Goal: Navigation & Orientation: Find specific page/section

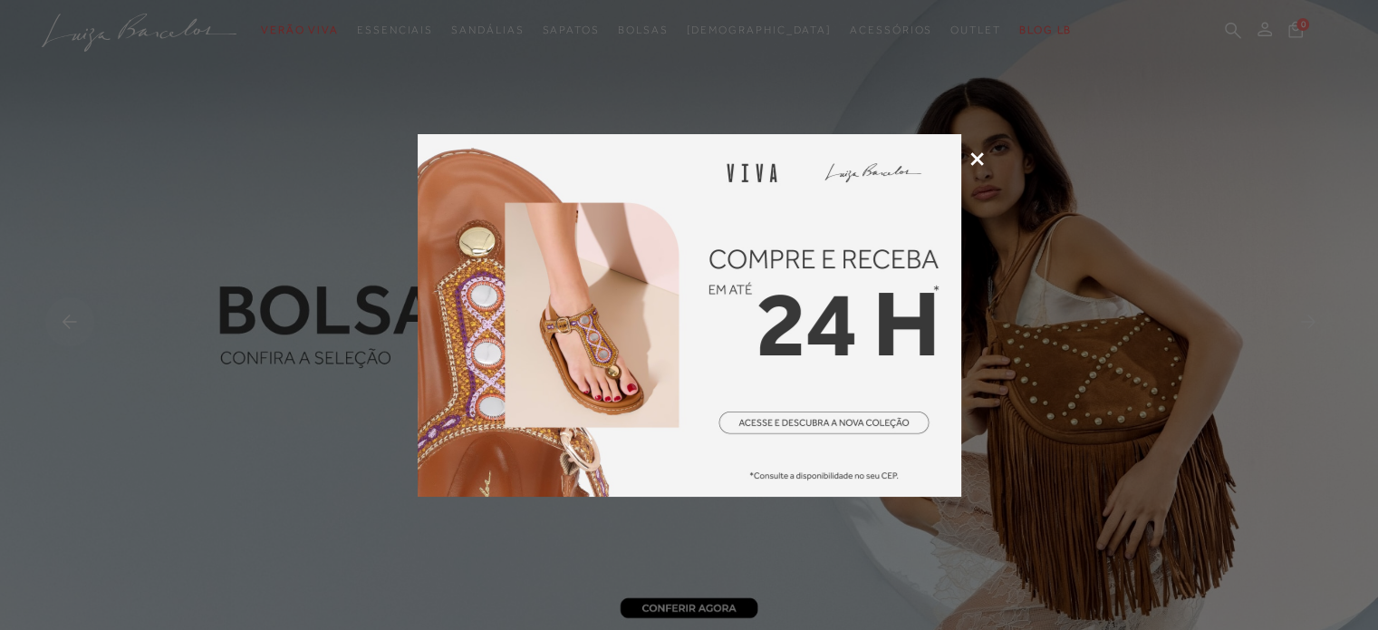
click at [975, 157] on icon at bounding box center [977, 159] width 14 height 14
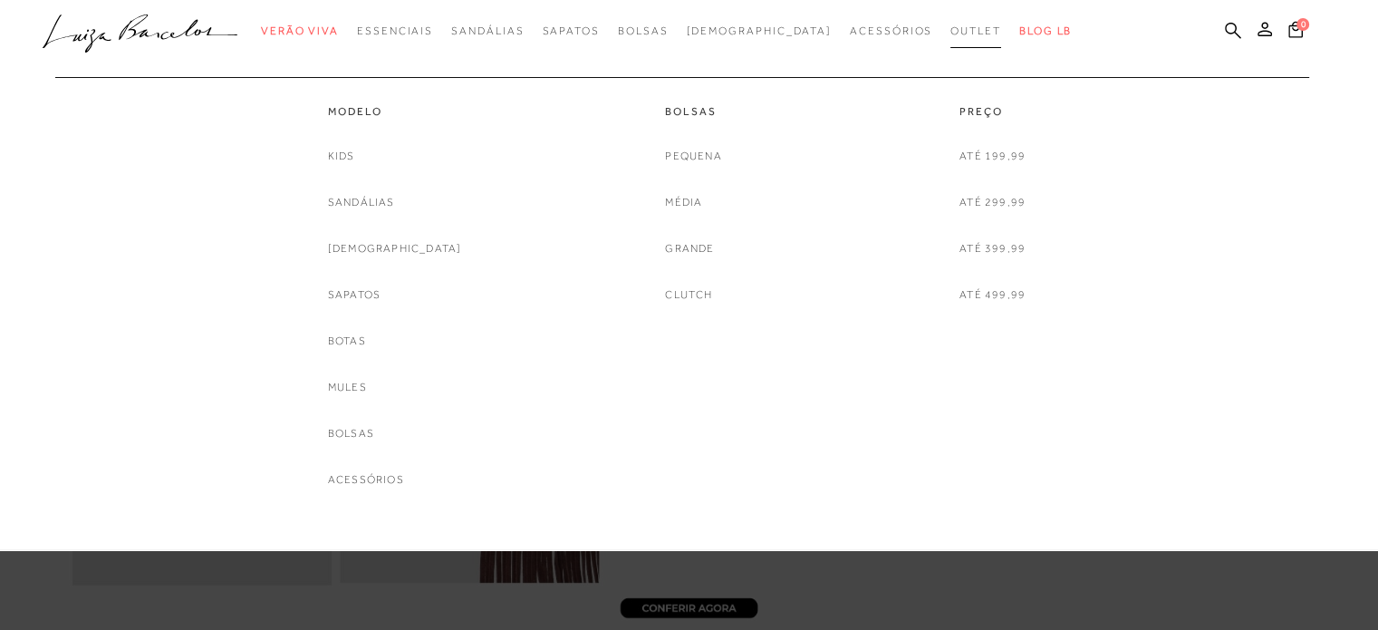
click at [951, 22] on link "Outlet" at bounding box center [976, 31] width 51 height 34
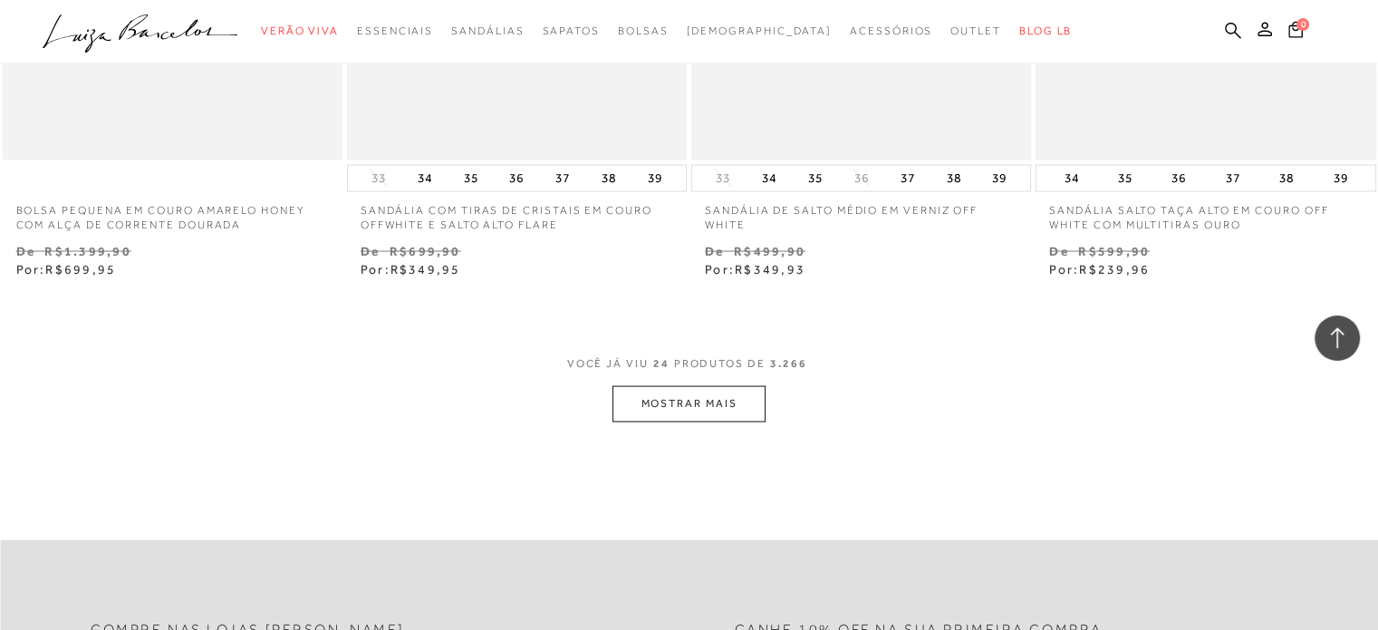
scroll to position [3715, 0]
click at [700, 395] on button "MOSTRAR MAIS" at bounding box center [689, 399] width 152 height 35
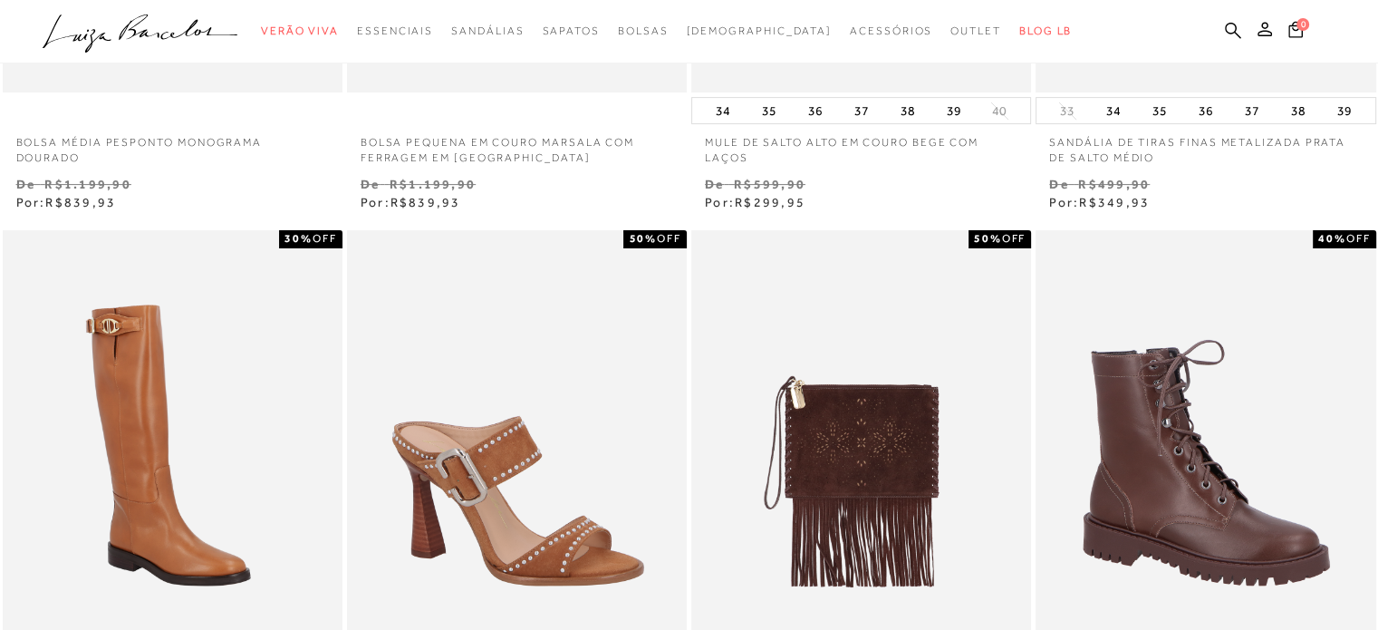
scroll to position [0, 0]
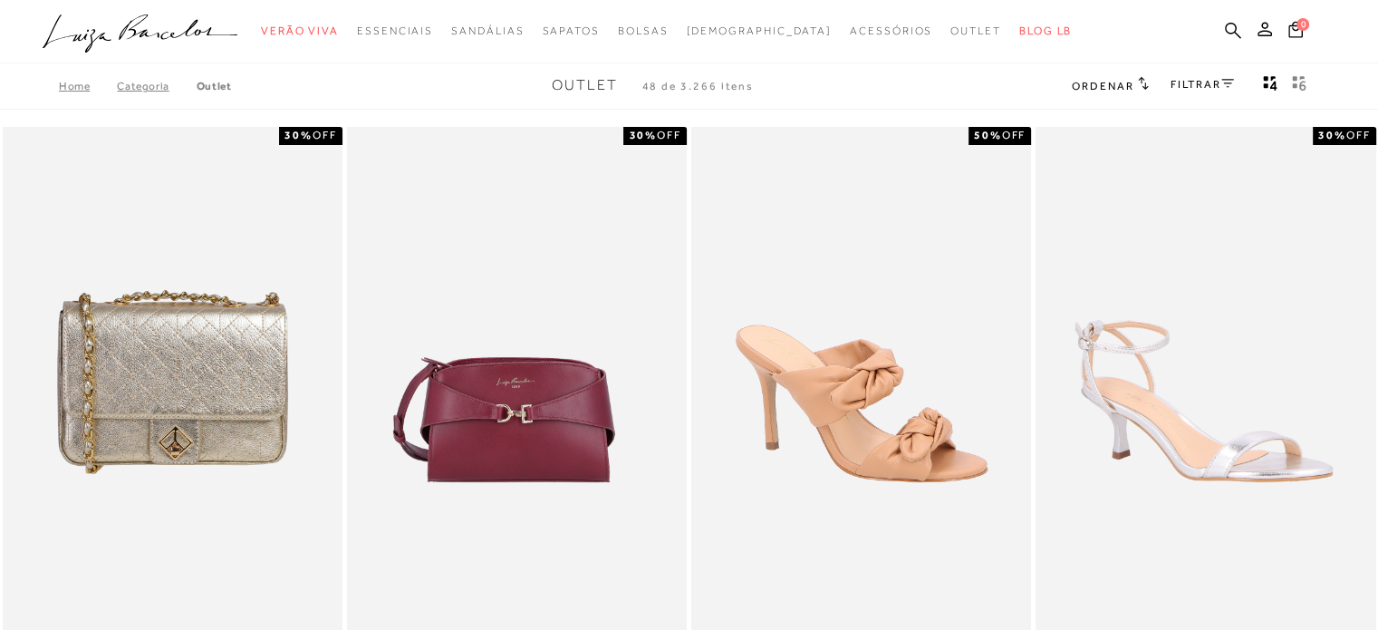
click at [1202, 75] on div "FILTRAR" at bounding box center [1202, 86] width 63 height 24
click at [1199, 88] on link "FILTRAR" at bounding box center [1202, 84] width 63 height 13
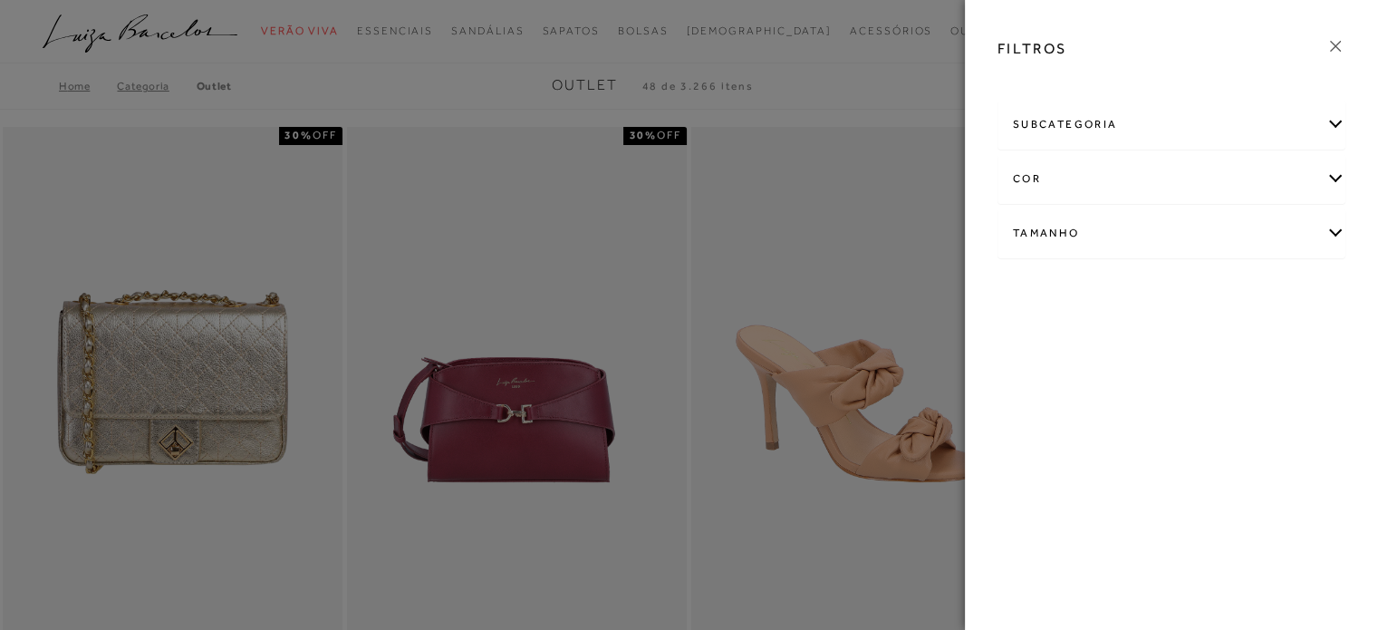
click at [1133, 134] on div "subcategoria" at bounding box center [1172, 125] width 346 height 48
click at [1018, 168] on span "Bolsas" at bounding box center [1029, 174] width 33 height 14
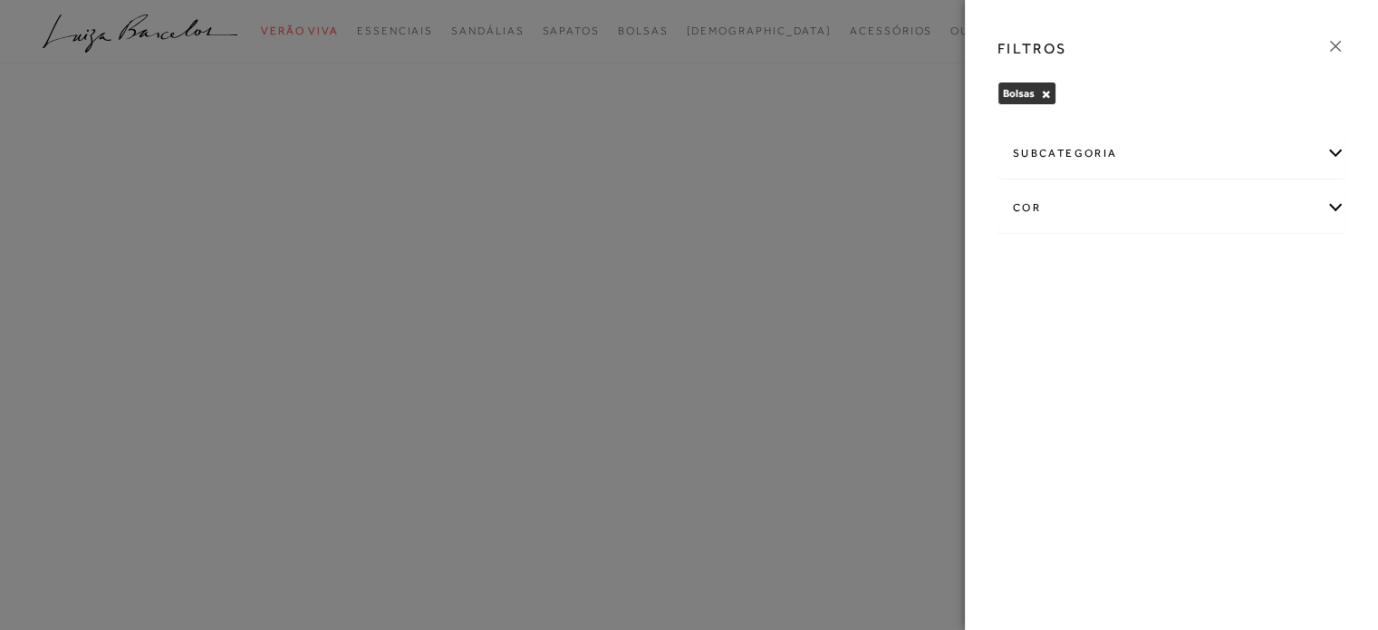
click at [1342, 42] on icon at bounding box center [1336, 46] width 20 height 20
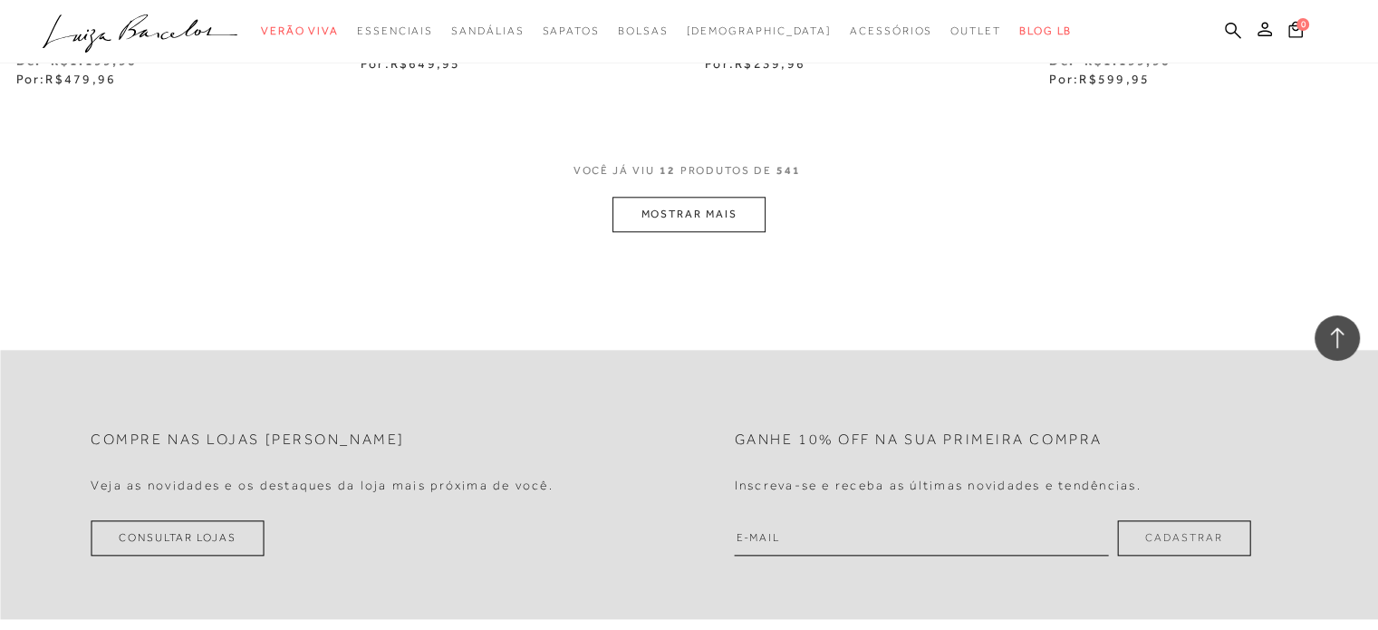
scroll to position [2084, 0]
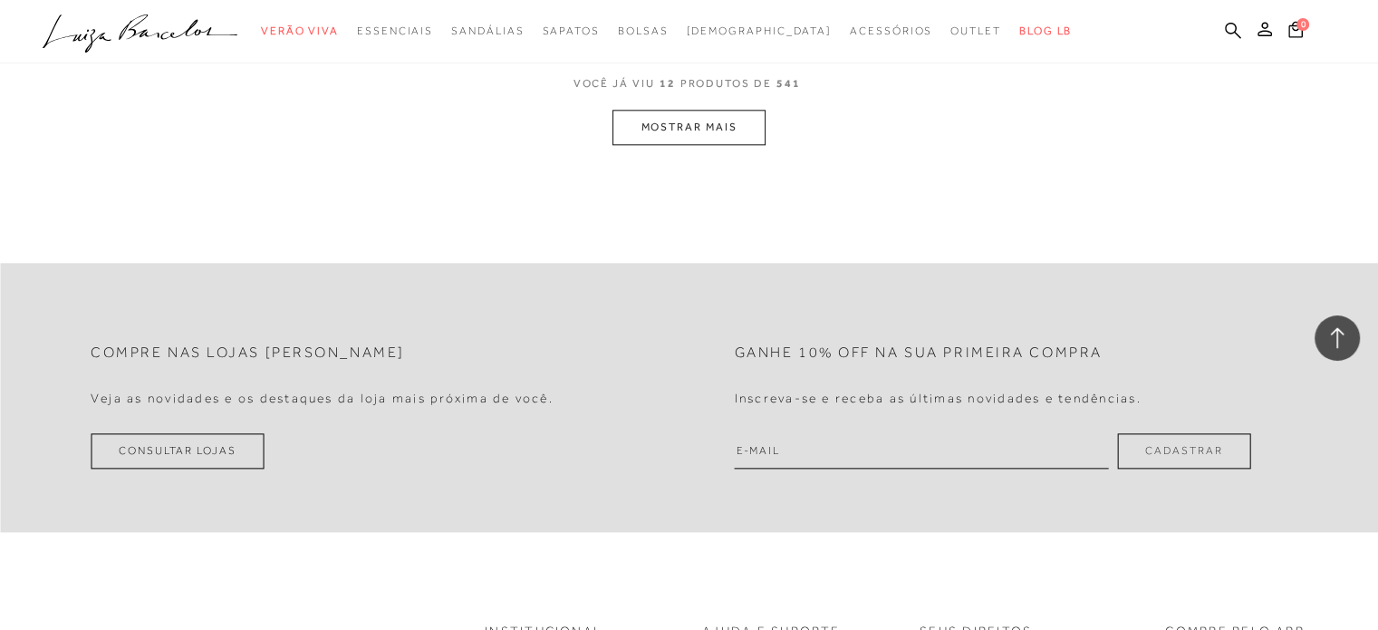
click at [710, 140] on button "MOSTRAR MAIS" at bounding box center [689, 127] width 152 height 35
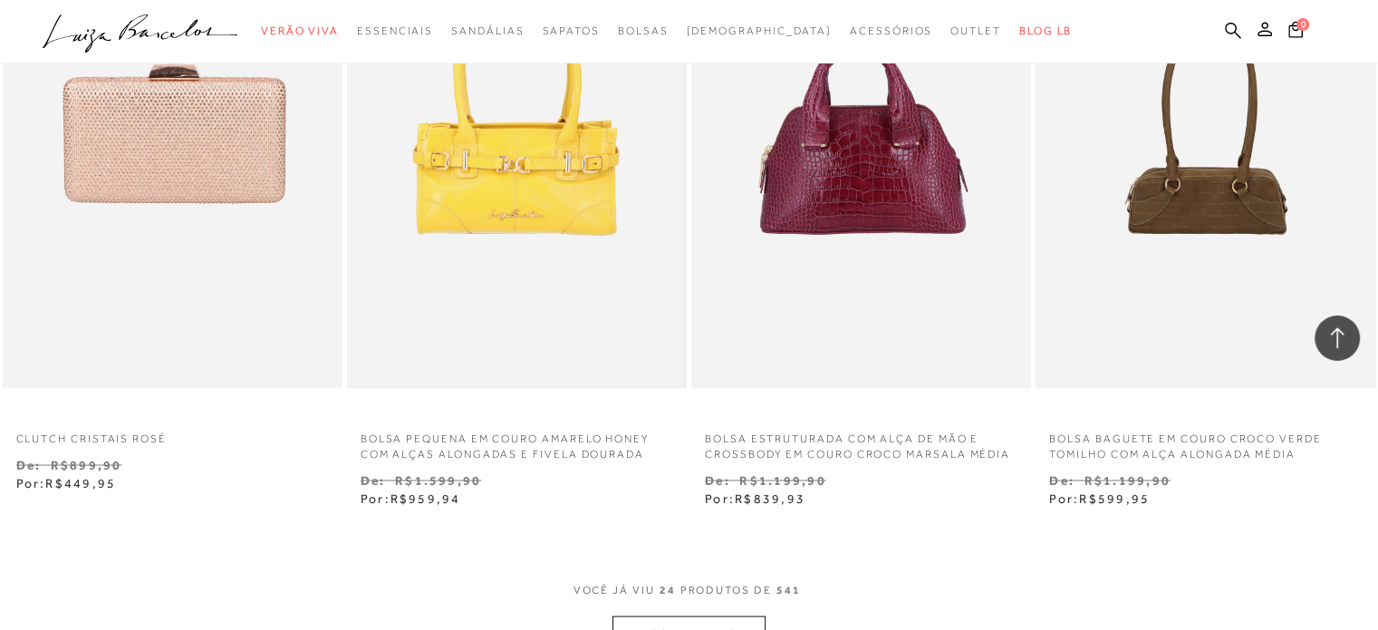
scroll to position [3715, 0]
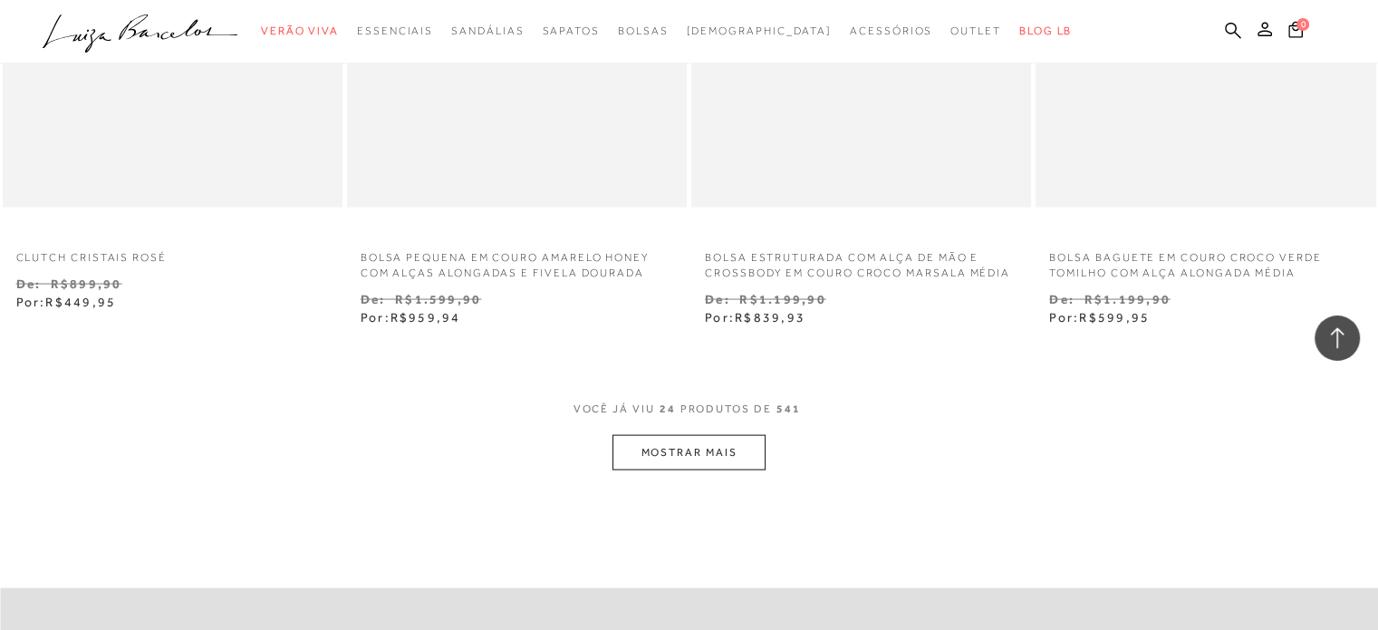
click at [718, 441] on button "MOSTRAR MAIS" at bounding box center [689, 452] width 152 height 35
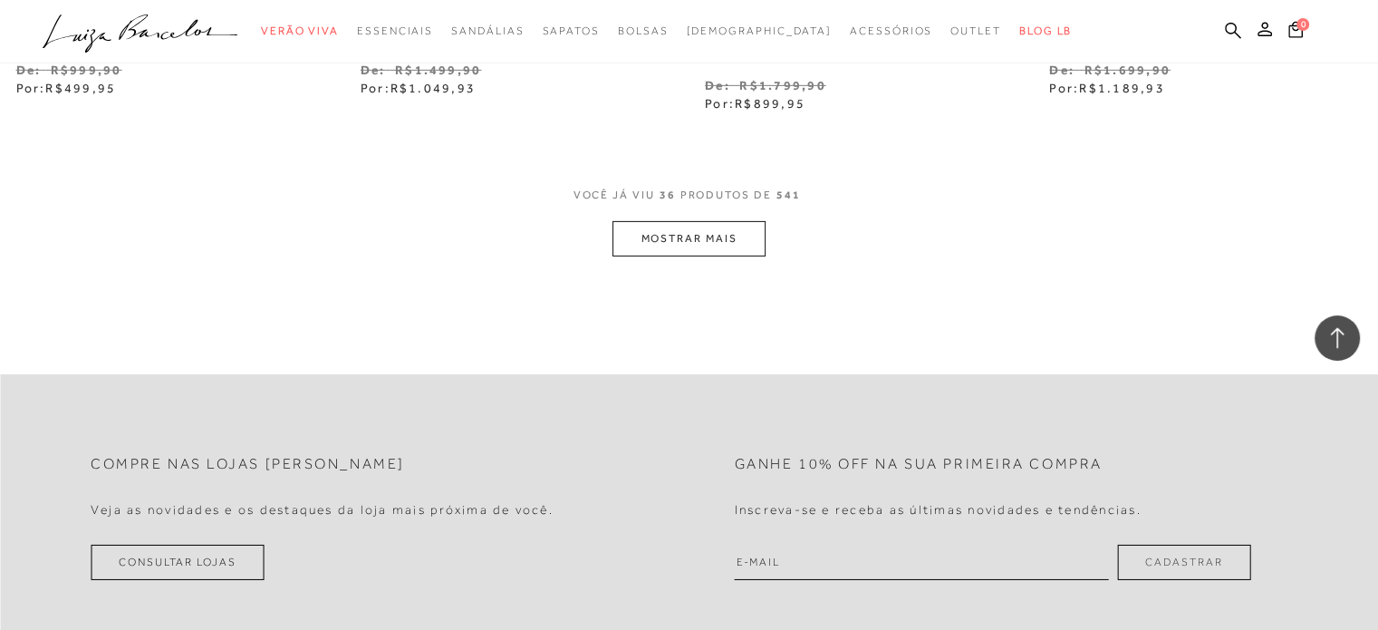
scroll to position [5890, 0]
click at [737, 229] on button "MOSTRAR MAIS" at bounding box center [689, 234] width 152 height 35
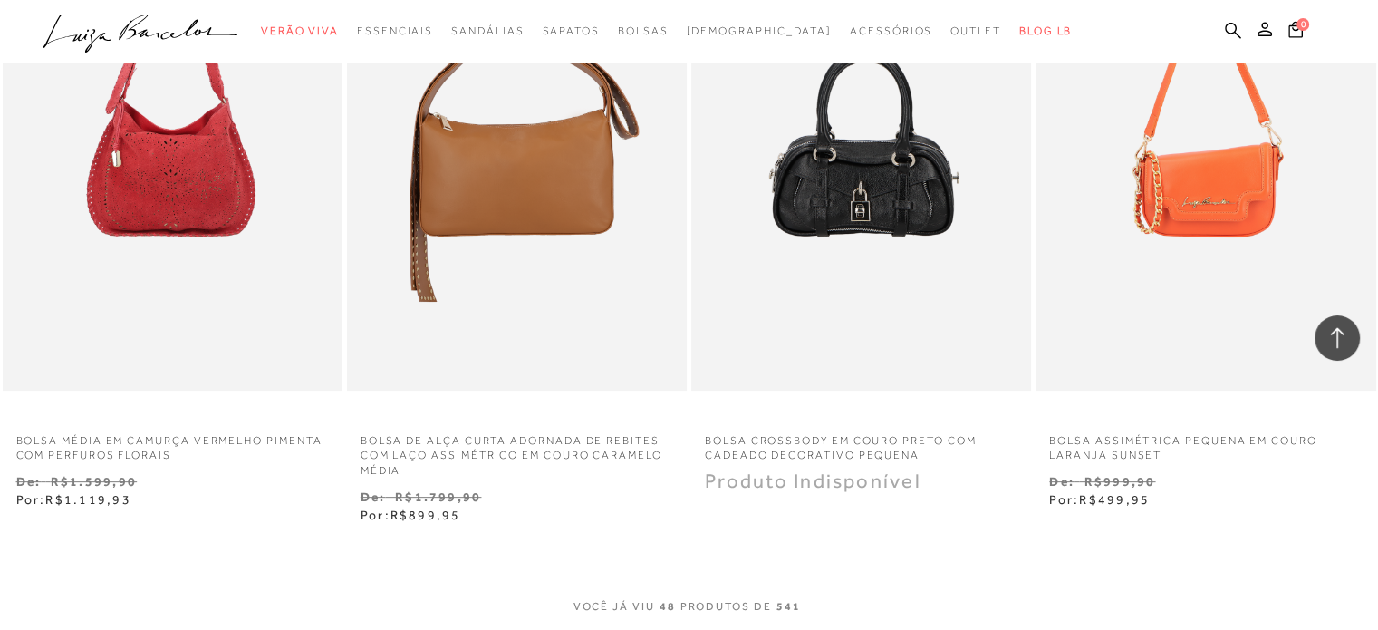
scroll to position [7793, 0]
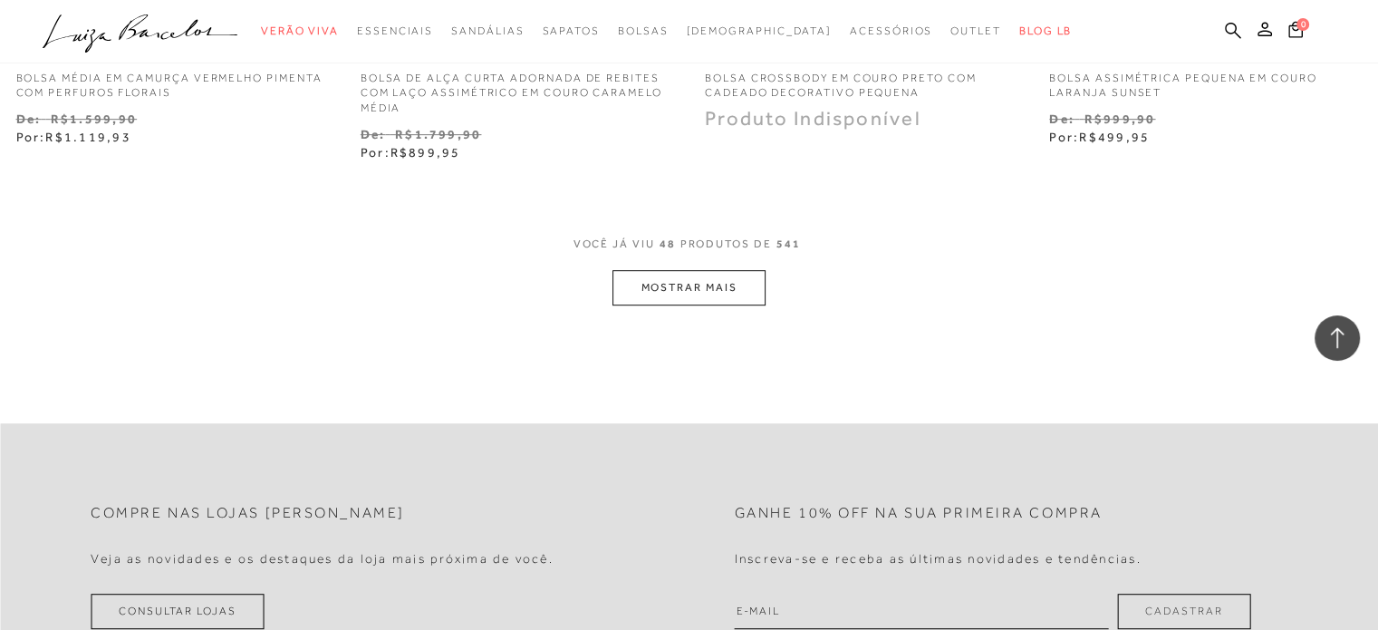
click at [736, 278] on button "MOSTRAR MAIS" at bounding box center [689, 287] width 152 height 35
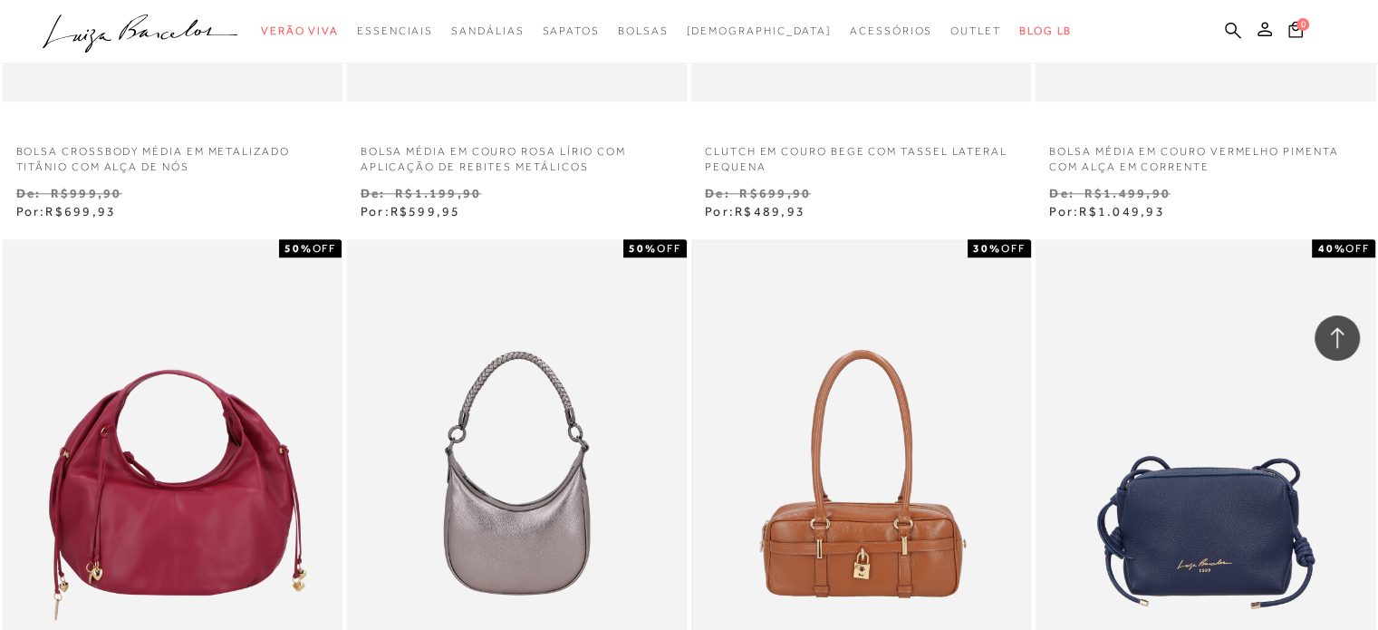
scroll to position [9424, 0]
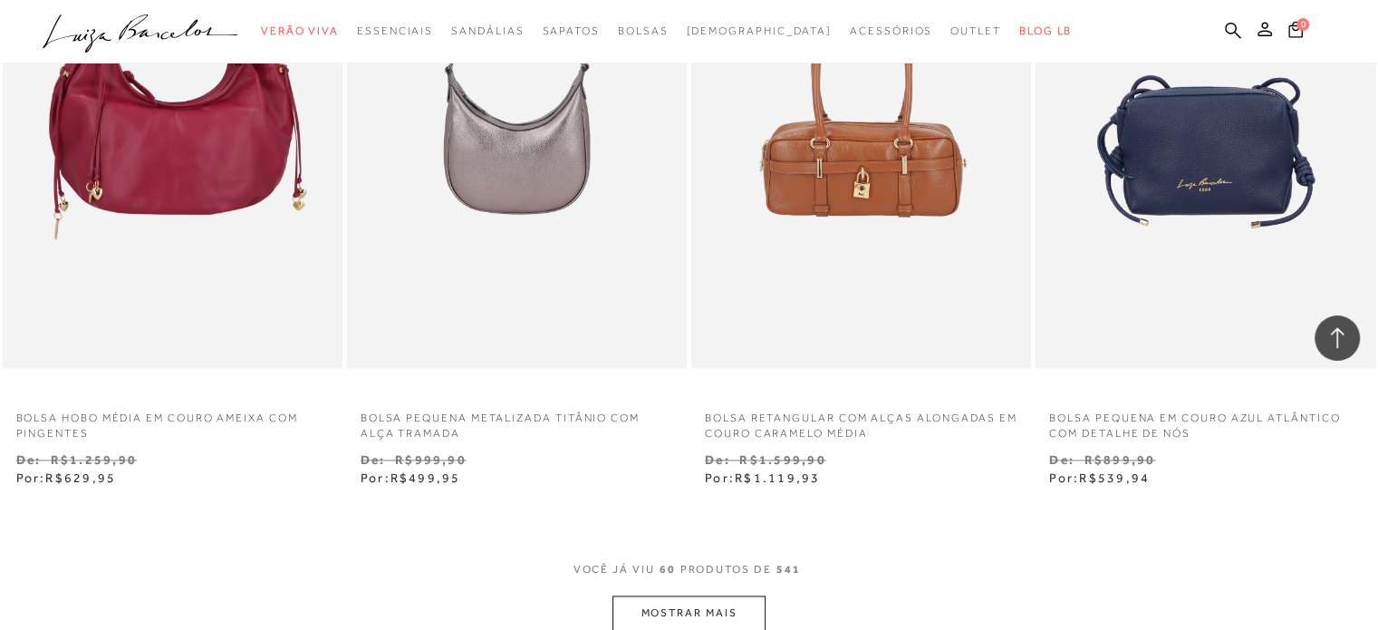
click at [718, 597] on button "MOSTRAR MAIS" at bounding box center [689, 612] width 152 height 35
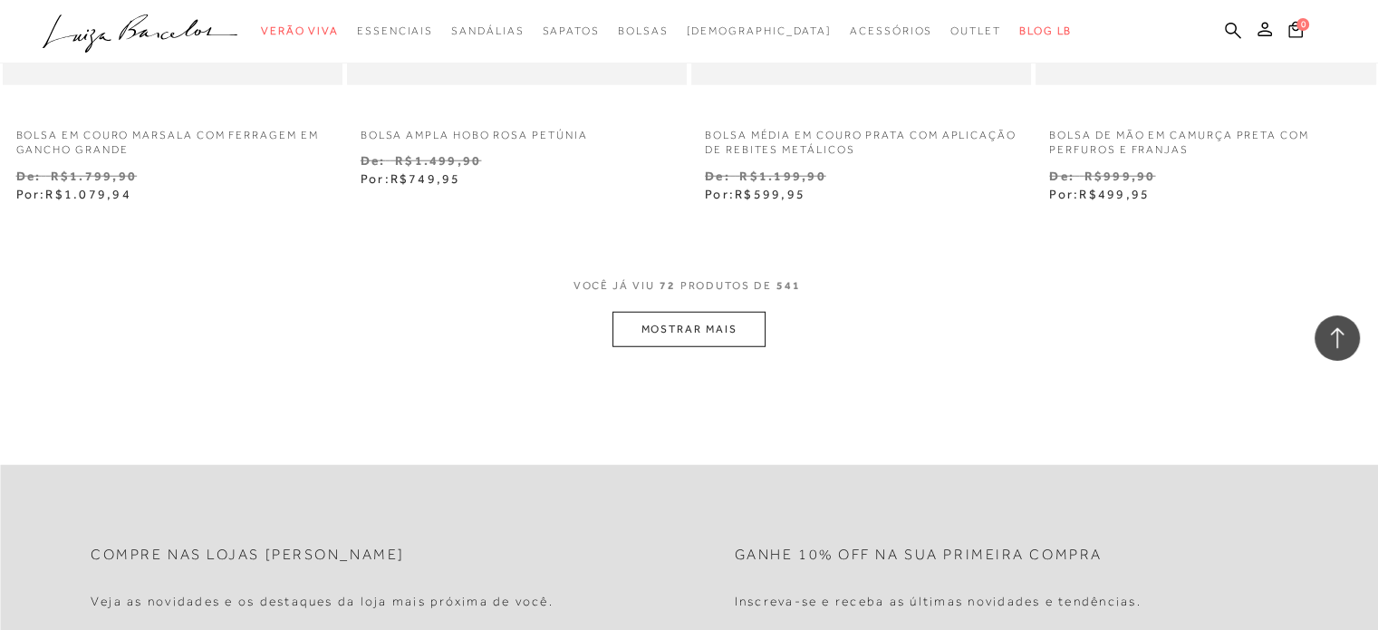
scroll to position [11508, 0]
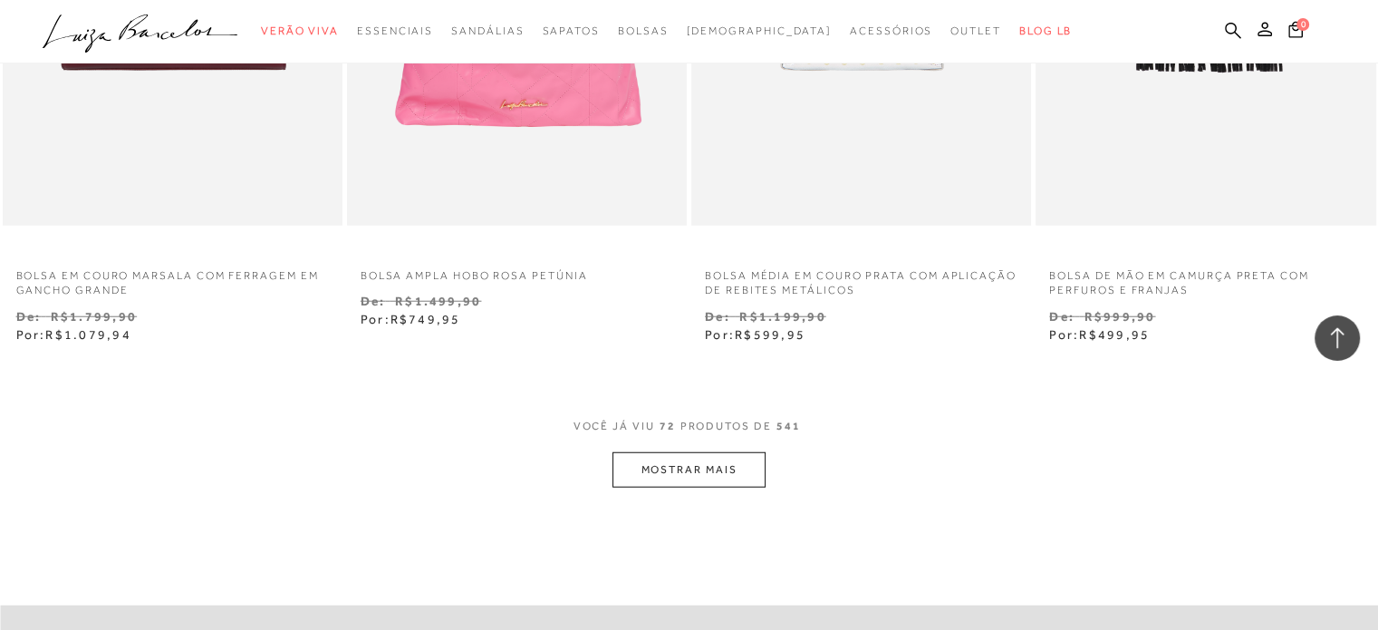
click at [743, 459] on button "MOSTRAR MAIS" at bounding box center [689, 469] width 152 height 35
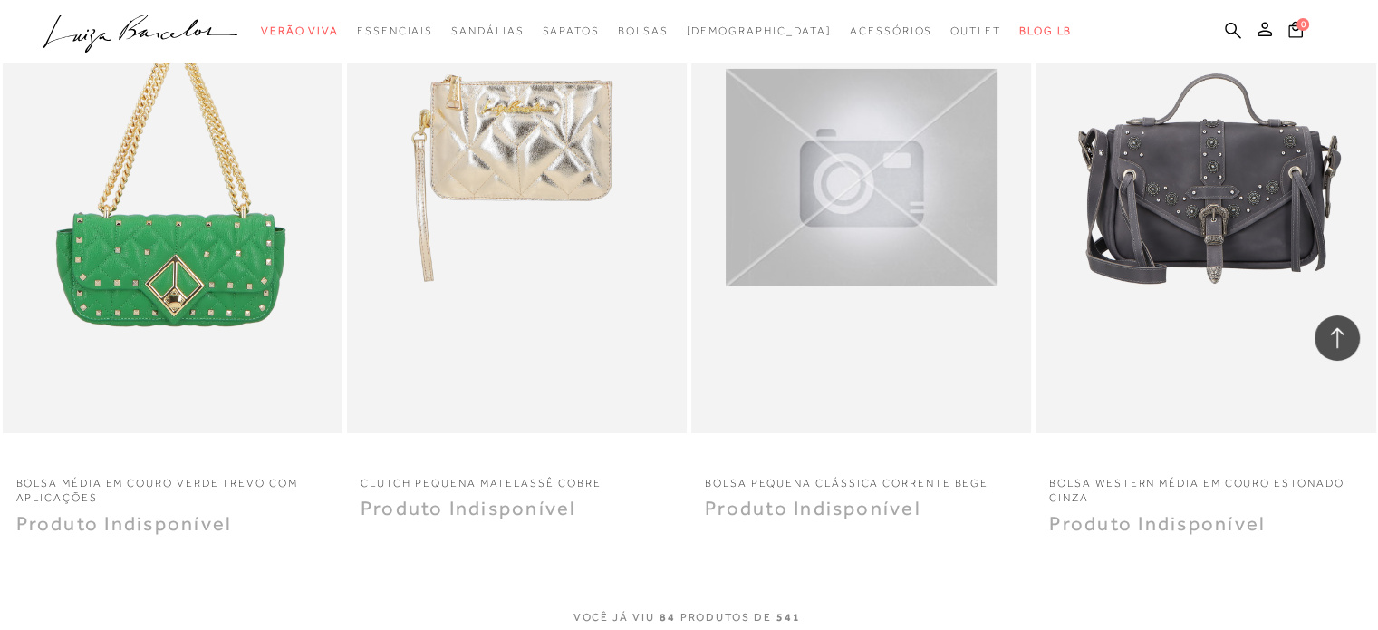
scroll to position [13411, 0]
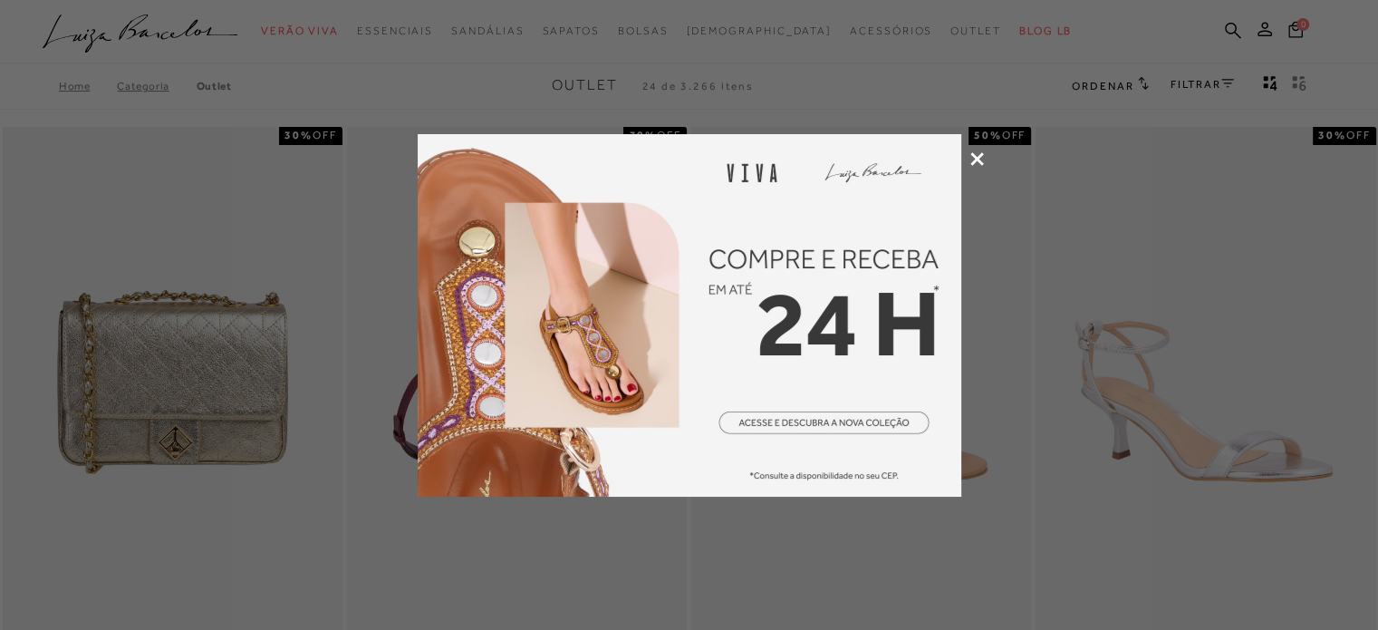
click at [983, 154] on div at bounding box center [689, 315] width 1378 height 630
click at [982, 154] on icon at bounding box center [977, 159] width 14 height 14
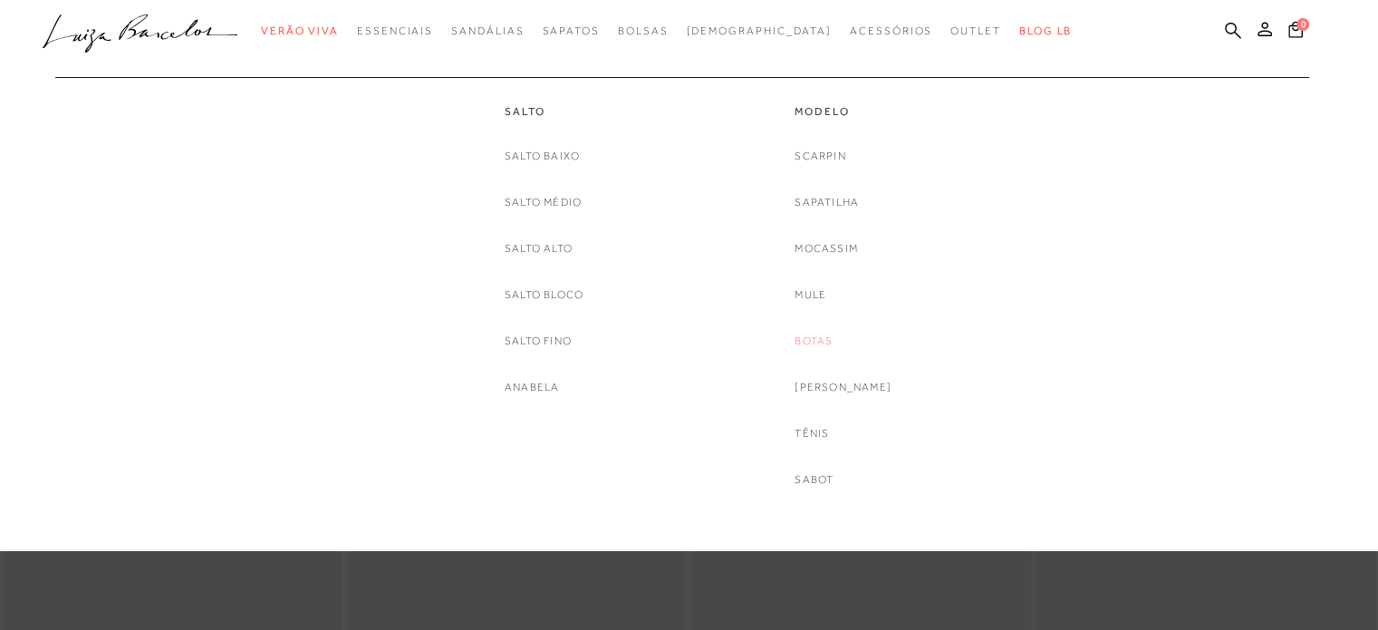
click at [827, 333] on link "Botas" at bounding box center [814, 341] width 38 height 19
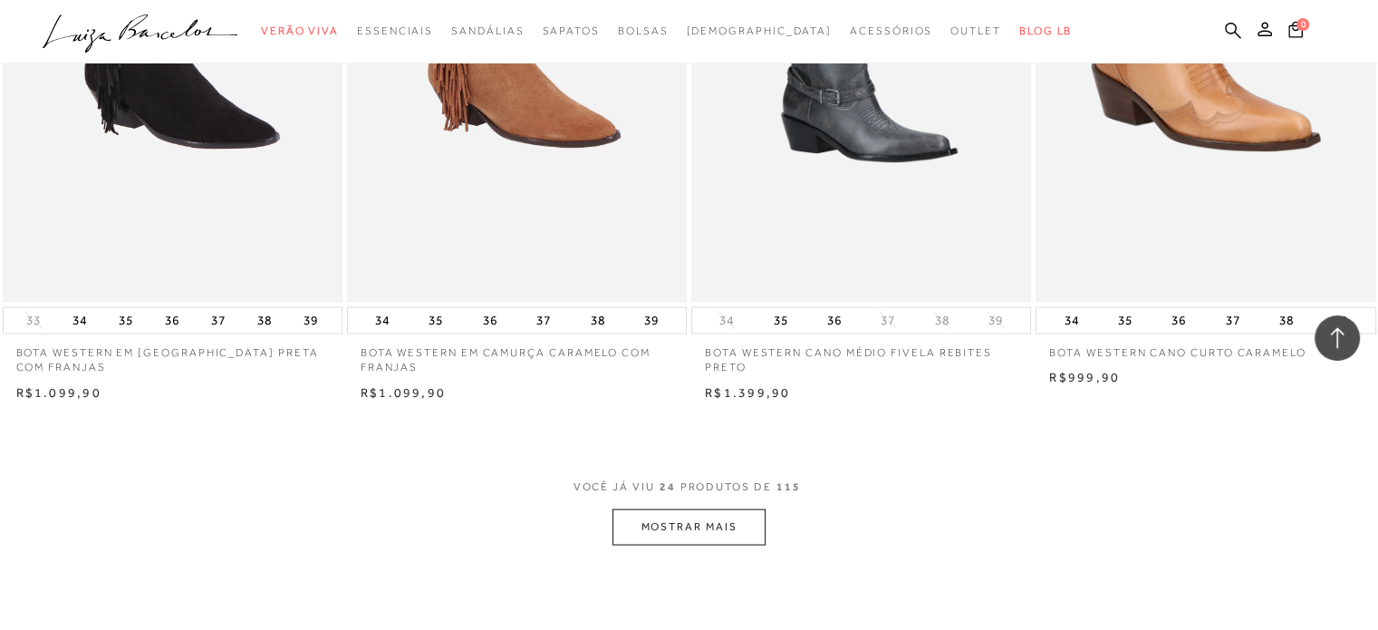
scroll to position [3443, 0]
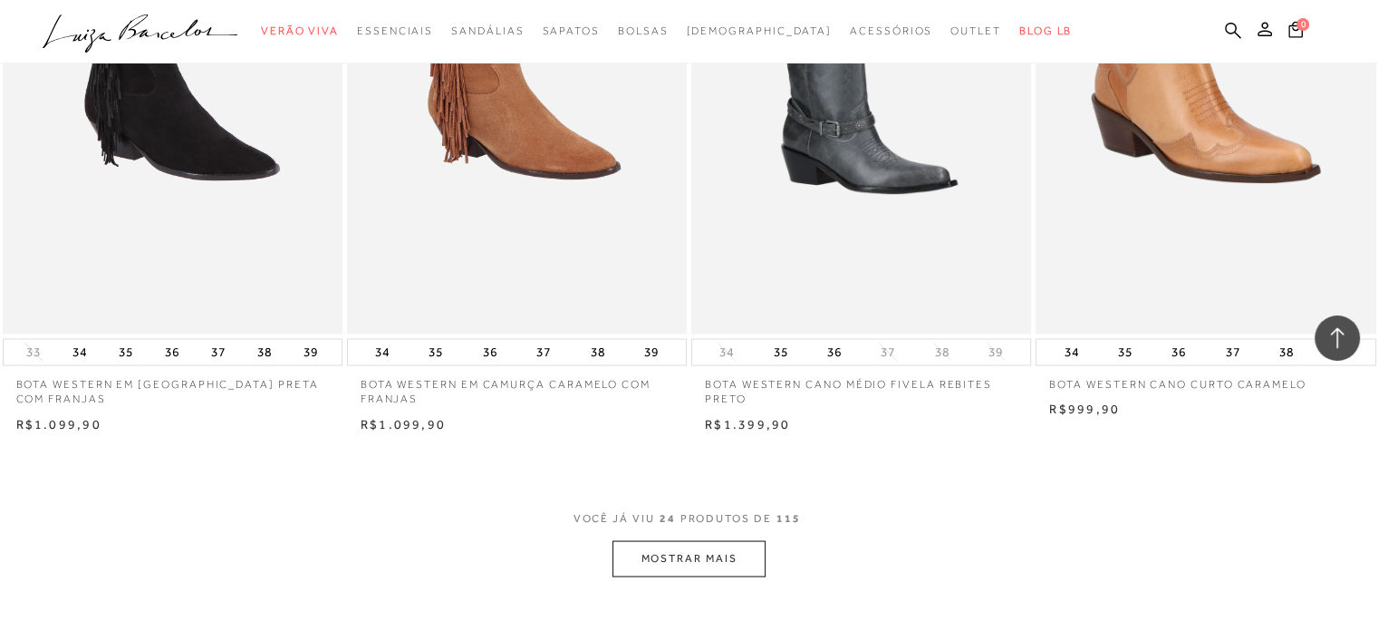
click at [748, 562] on button "MOSTRAR MAIS" at bounding box center [689, 557] width 152 height 35
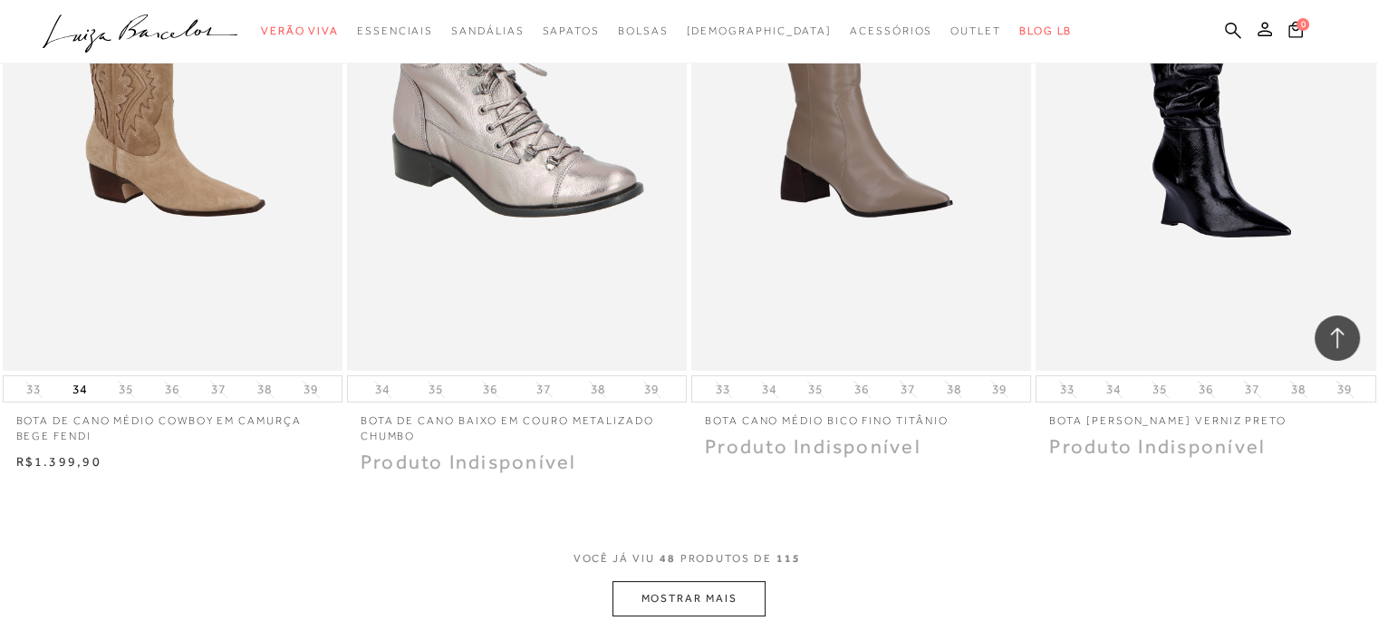
scroll to position [6977, 0]
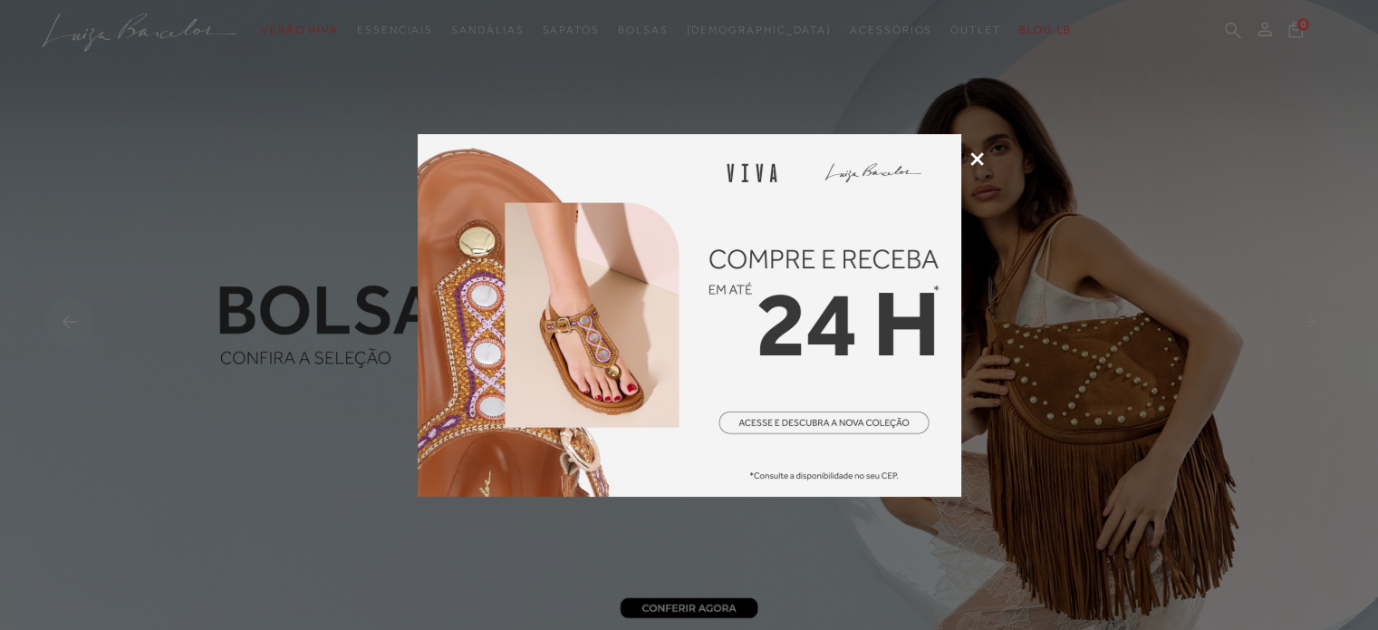
click at [980, 161] on icon at bounding box center [977, 159] width 14 height 14
